Goal: Find specific page/section: Find specific page/section

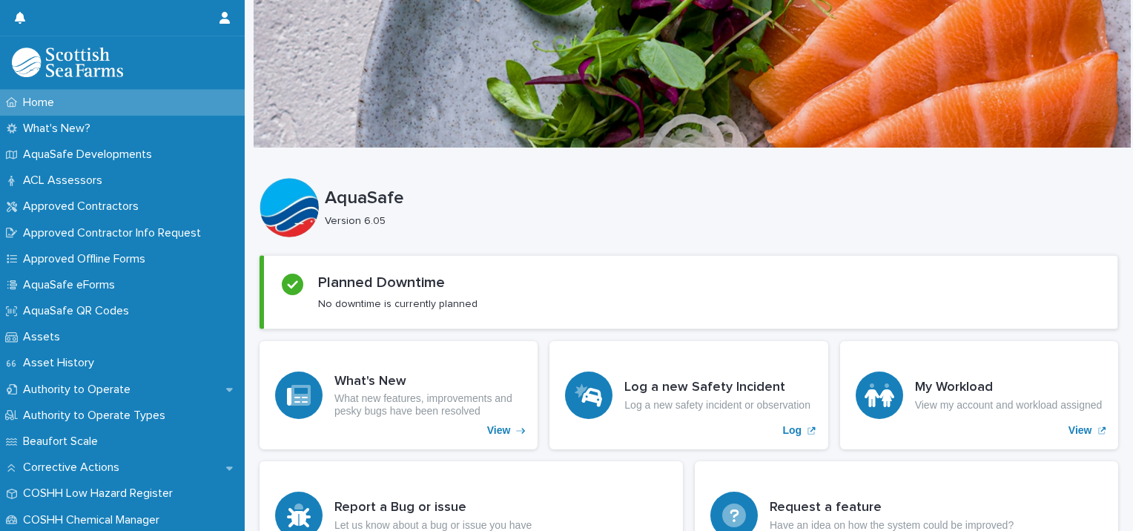
scroll to position [285, 0]
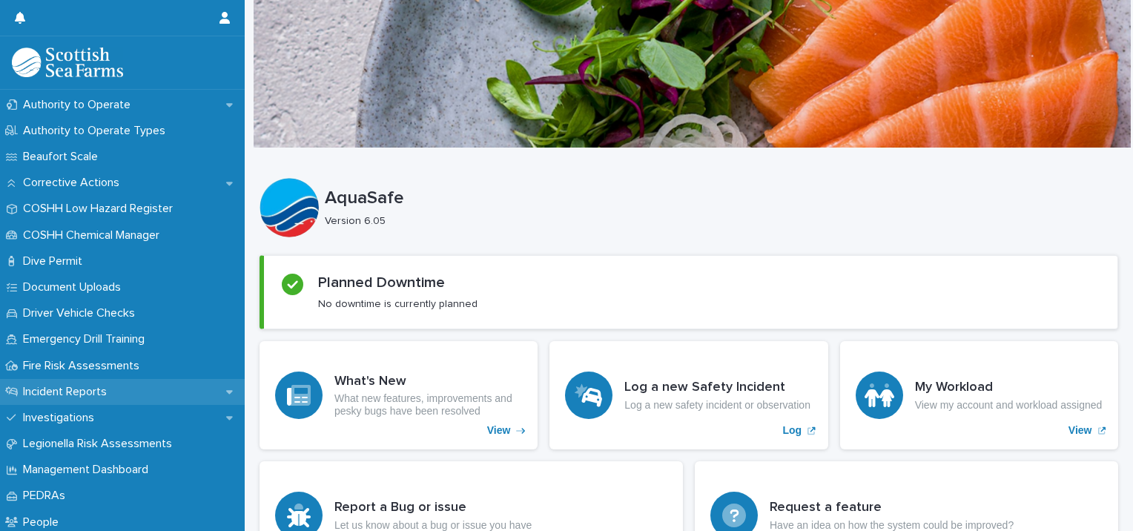
click at [141, 385] on div "Incident Reports" at bounding box center [122, 392] width 245 height 26
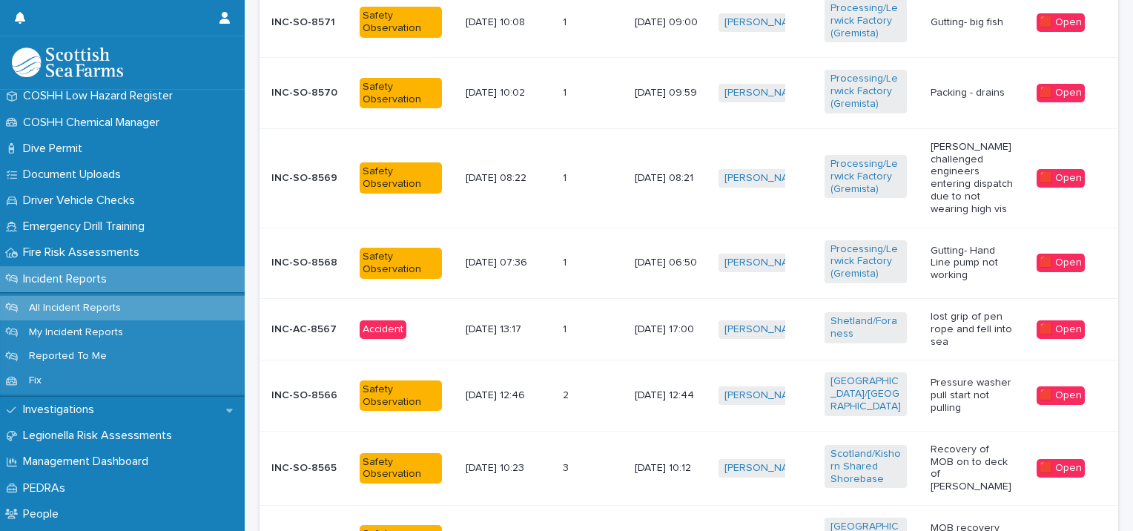
scroll to position [774, 0]
click at [964, 314] on p "lost grip of pen rope and fell into sea" at bounding box center [971, 329] width 82 height 37
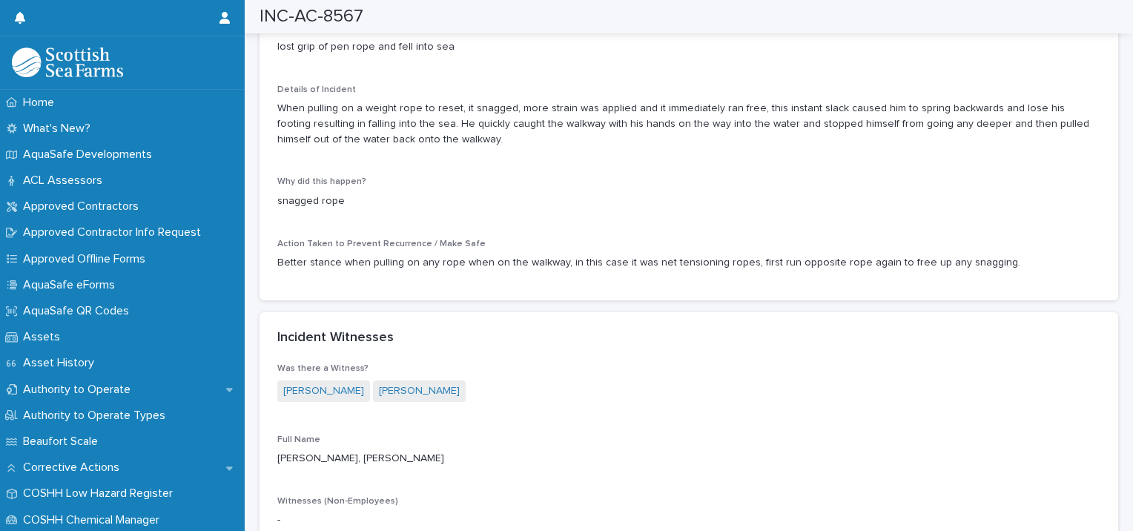
scroll to position [1377, 0]
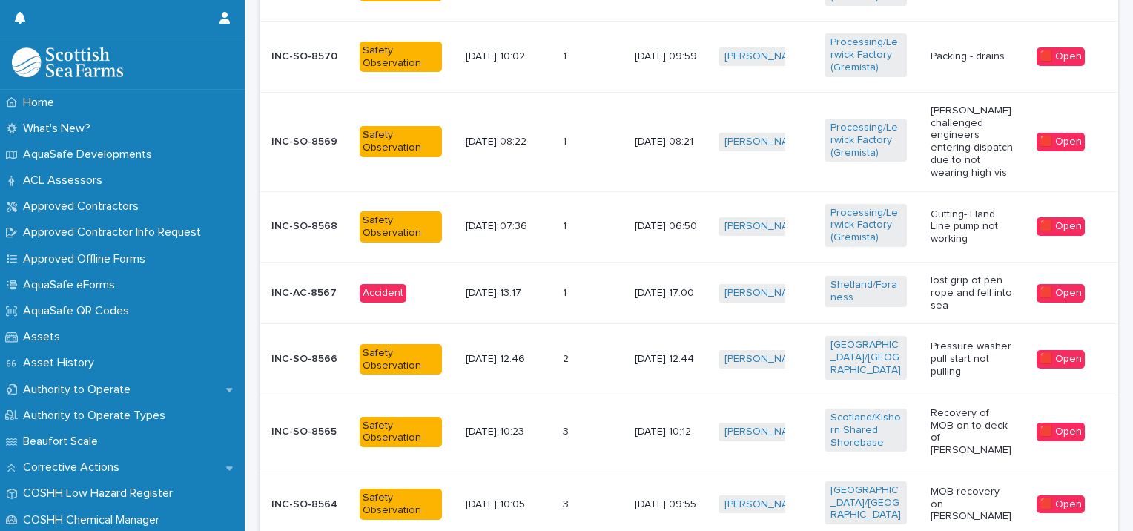
scroll to position [892, 0]
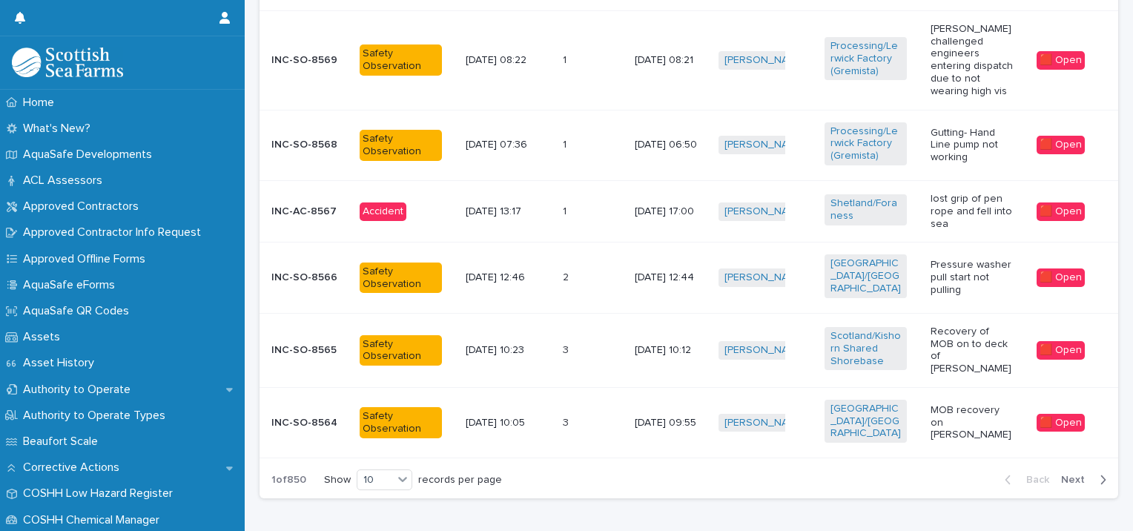
click at [1079, 474] on span "Next" at bounding box center [1077, 479] width 33 height 10
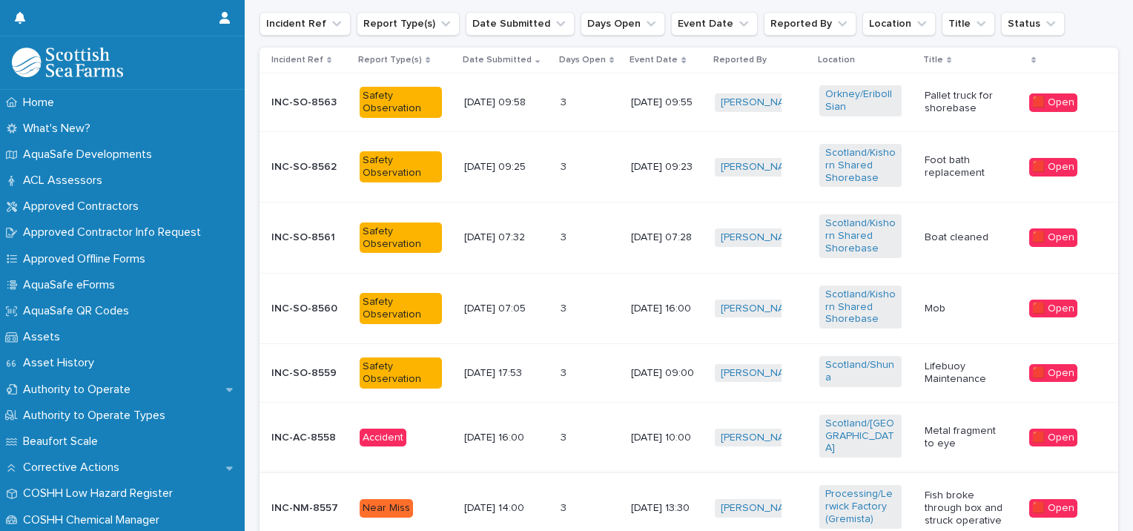
scroll to position [507, 0]
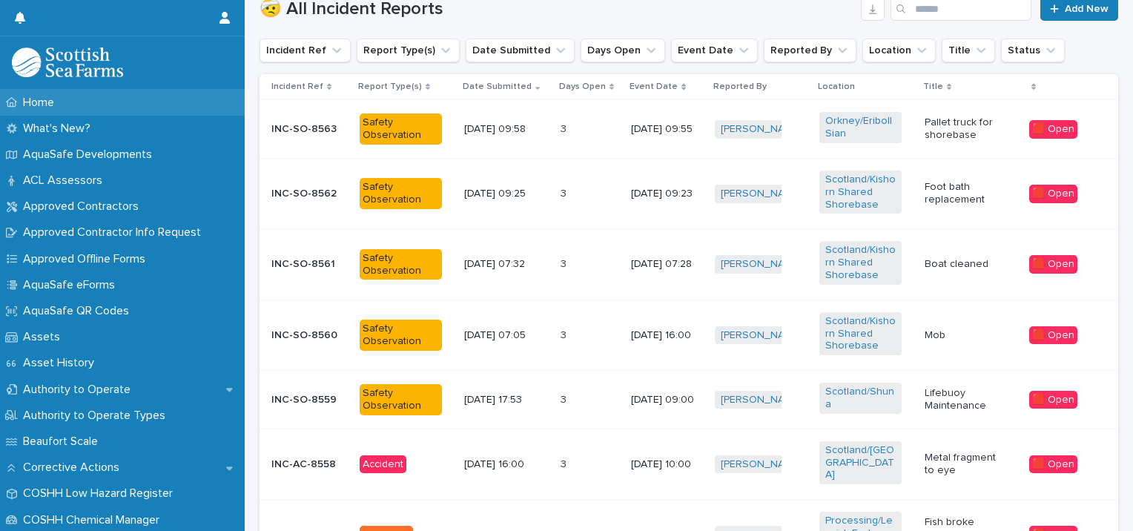
click at [188, 101] on div "Home" at bounding box center [122, 103] width 245 height 26
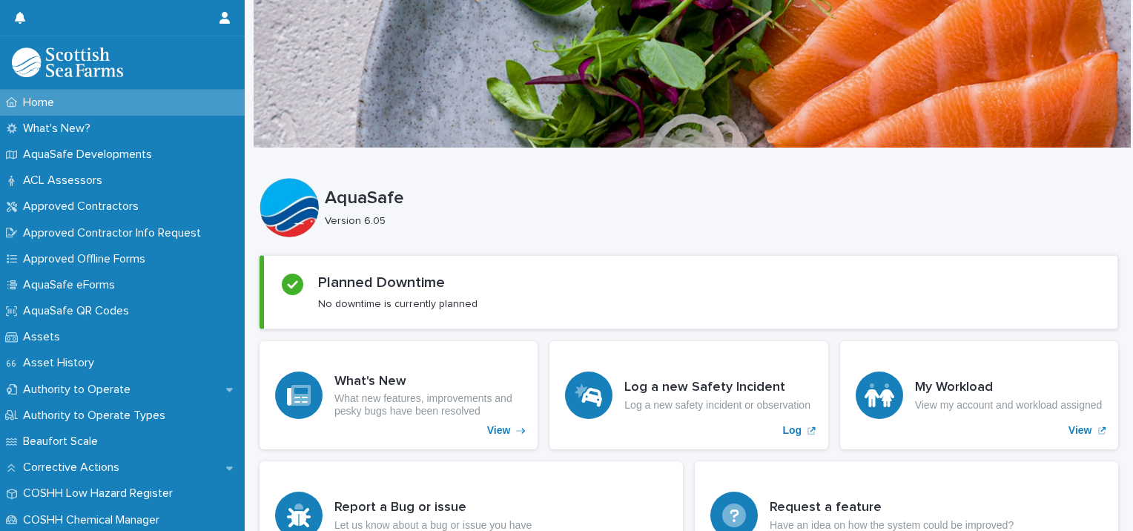
scroll to position [0, 9]
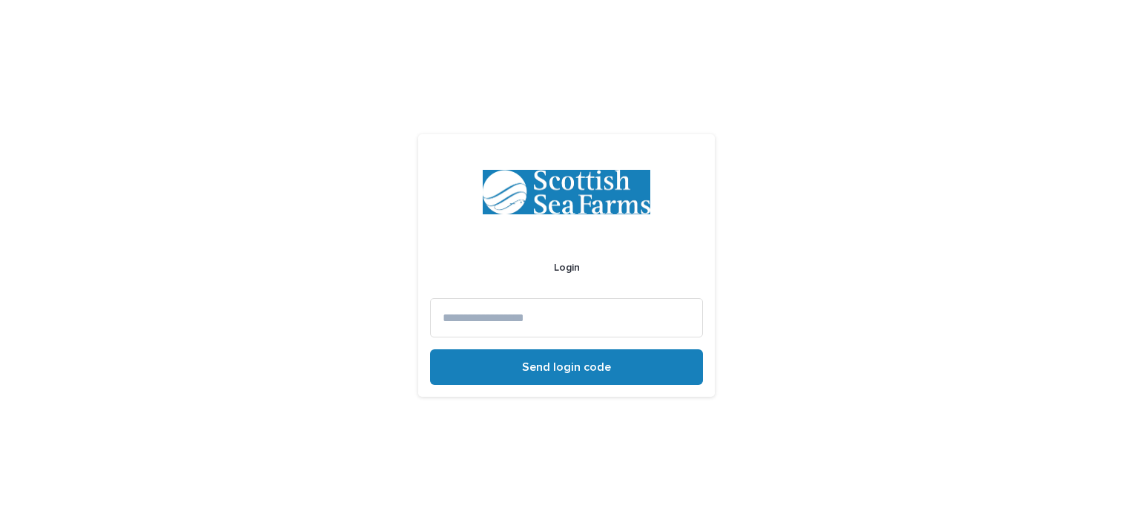
click at [631, 317] on input at bounding box center [566, 317] width 273 height 39
type input "**********"
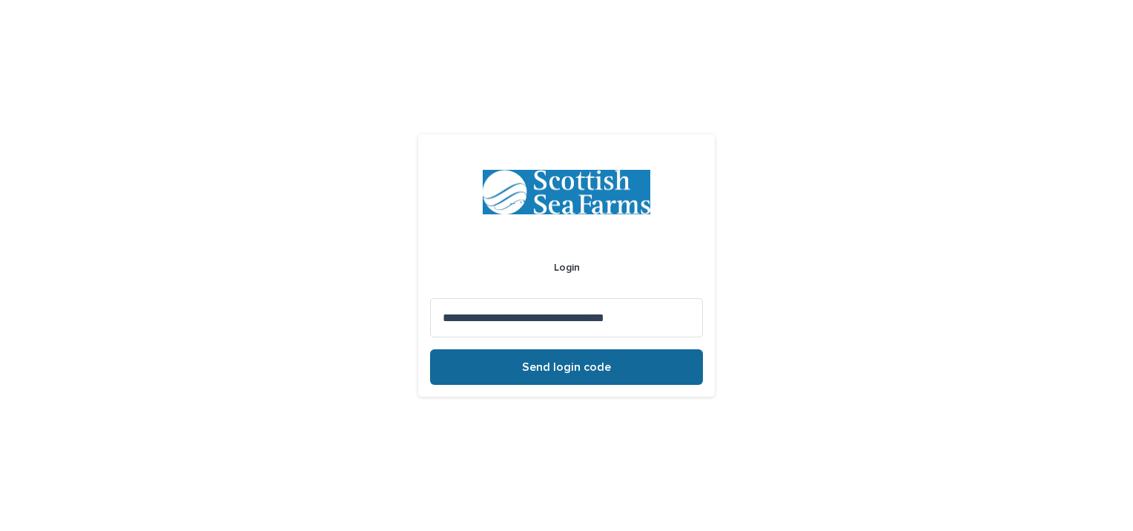
click at [573, 373] on button "Send login code" at bounding box center [566, 367] width 273 height 36
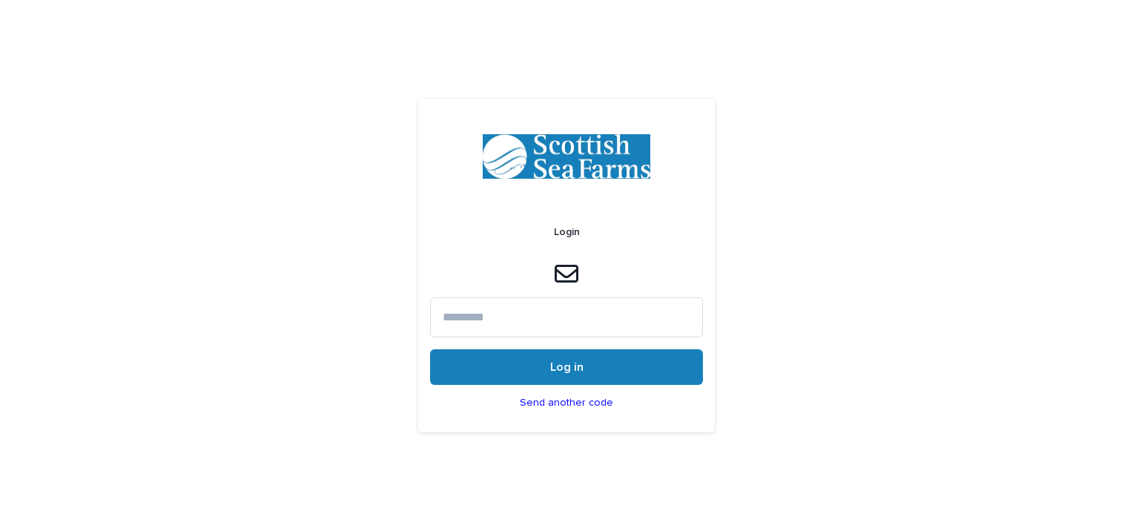
click at [540, 305] on input at bounding box center [566, 316] width 273 height 39
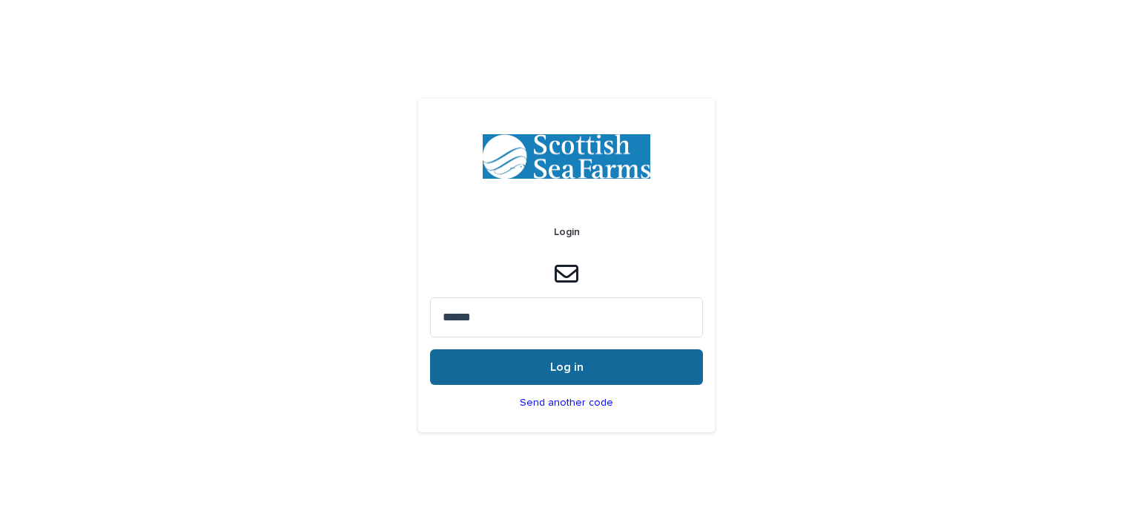
type input "******"
click at [579, 374] on button "Log in" at bounding box center [566, 367] width 273 height 36
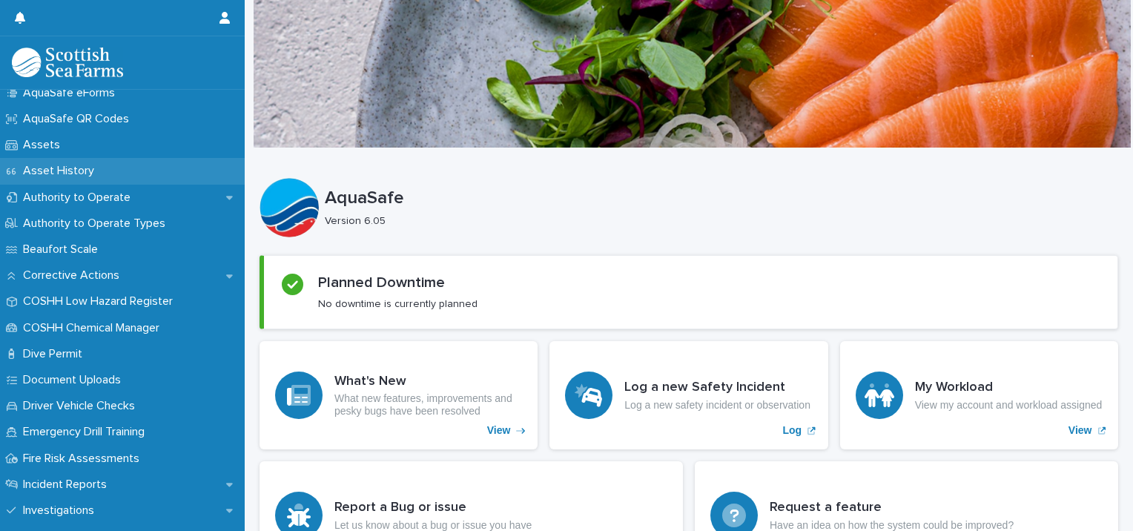
scroll to position [192, 0]
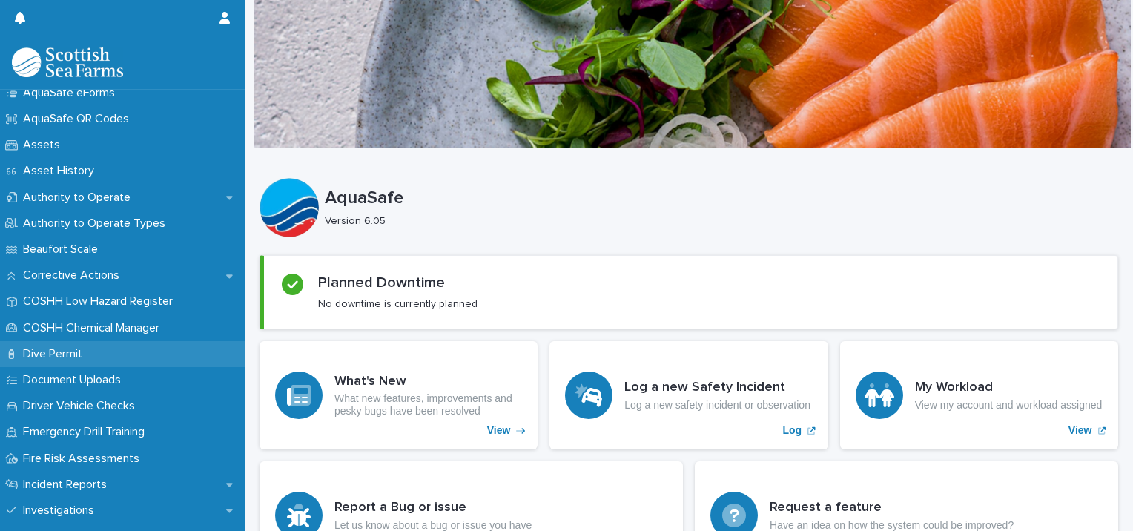
click at [103, 362] on div "Dive Permit" at bounding box center [122, 354] width 245 height 26
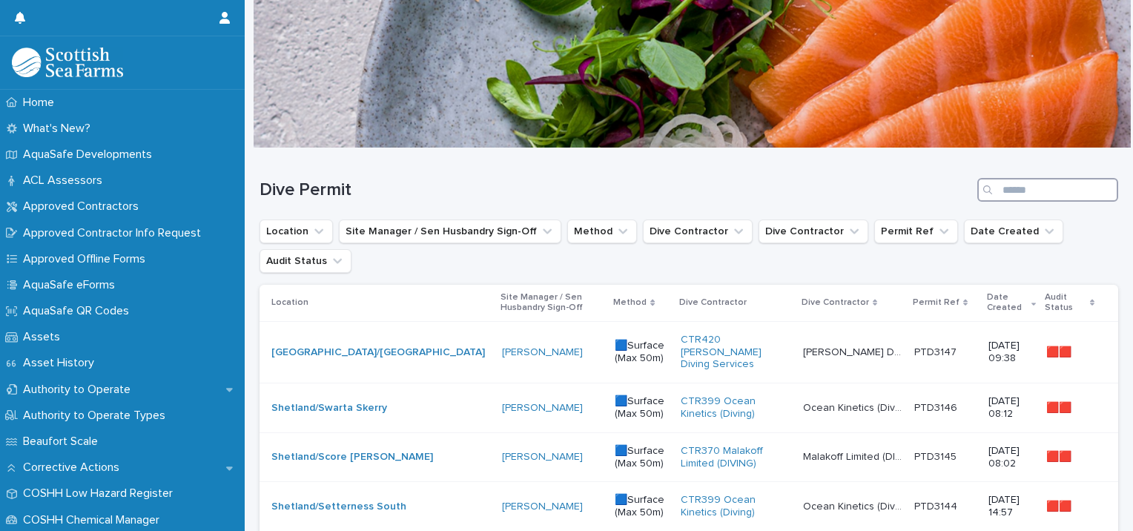
click at [1011, 195] on input "Search" at bounding box center [1047, 190] width 141 height 24
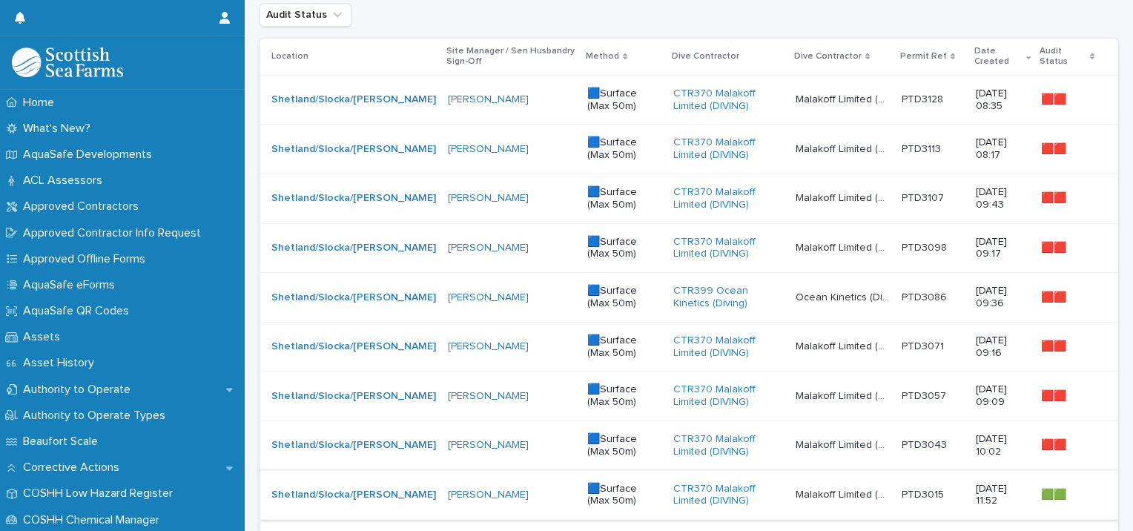
scroll to position [246, 0]
type input "*****"
